Goal: Entertainment & Leisure: Consume media (video, audio)

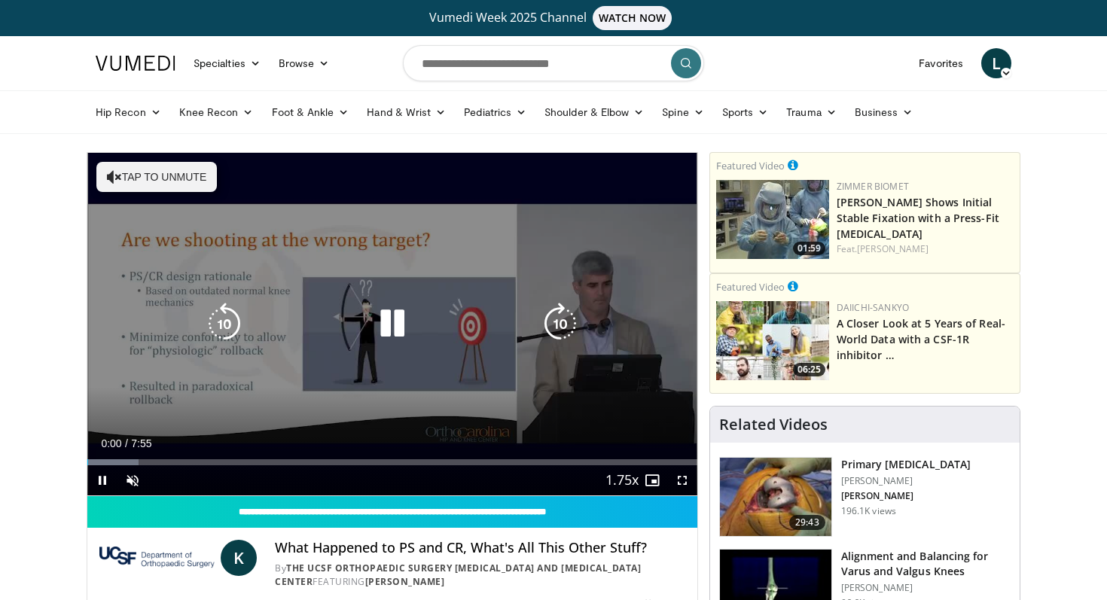
click at [405, 316] on icon "Video Player" at bounding box center [392, 324] width 42 height 42
